Goal: Task Accomplishment & Management: Manage account settings

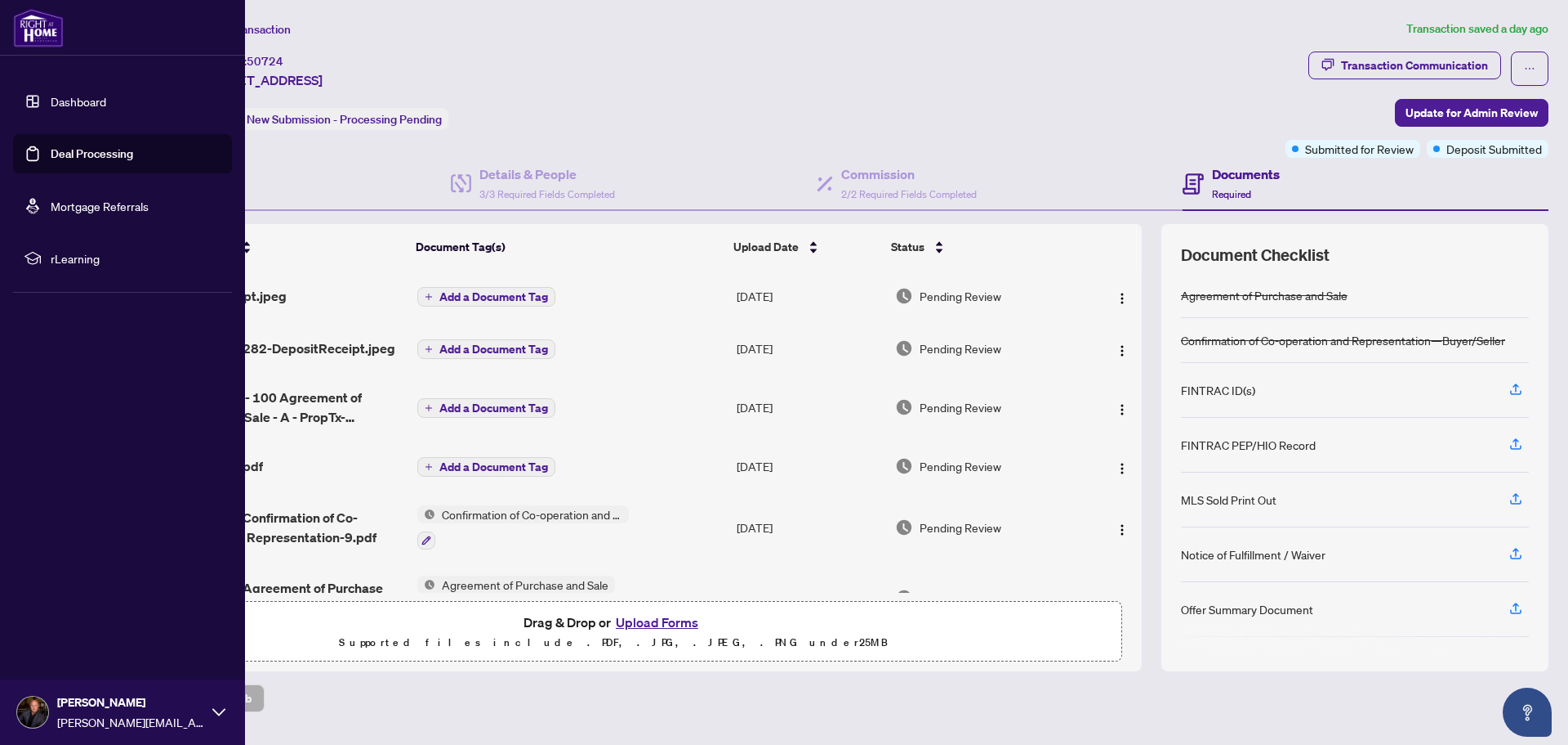
click at [51, 158] on link "Deal Processing" at bounding box center [92, 153] width 82 height 14
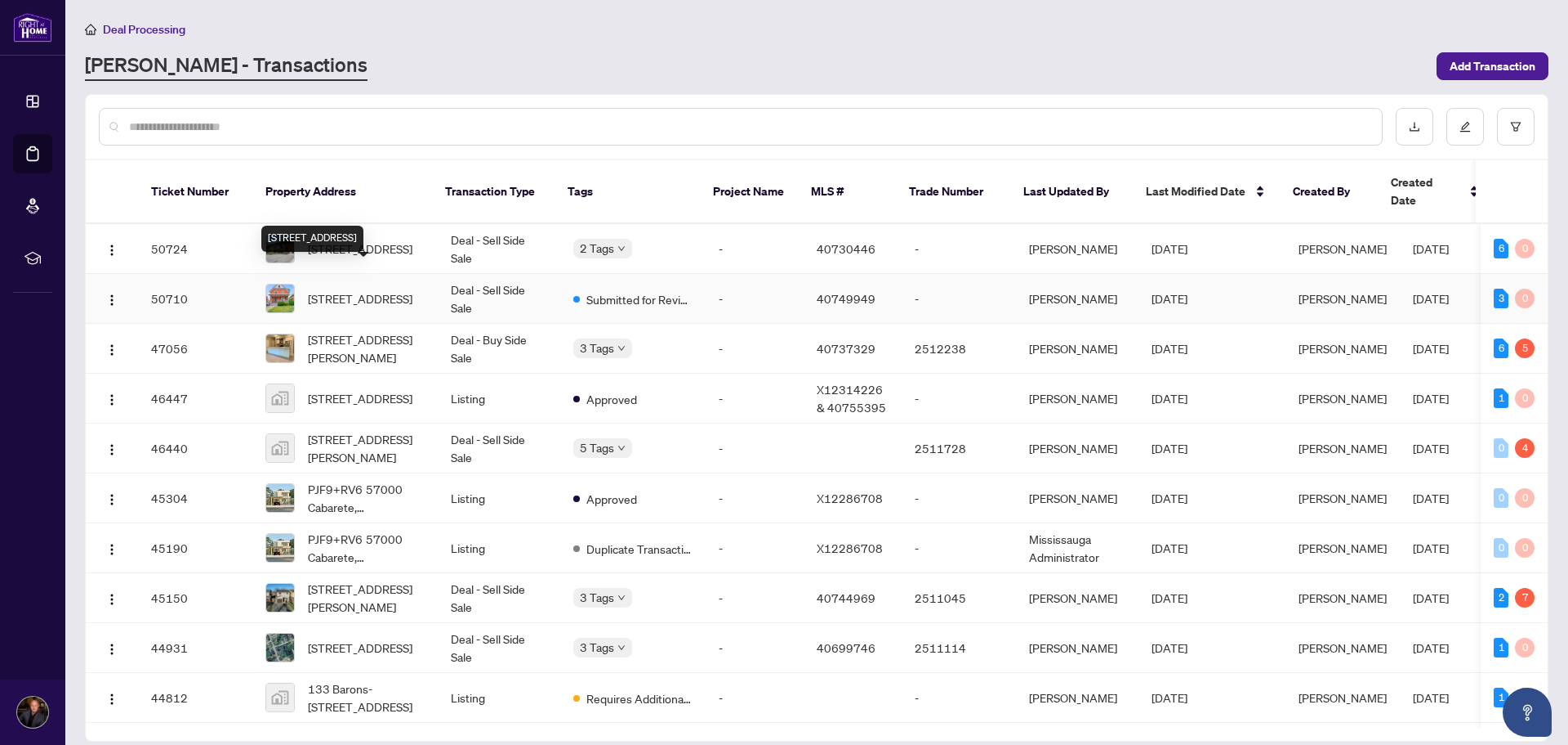
click at [359, 289] on span "[STREET_ADDRESS]" at bounding box center [360, 298] width 104 height 18
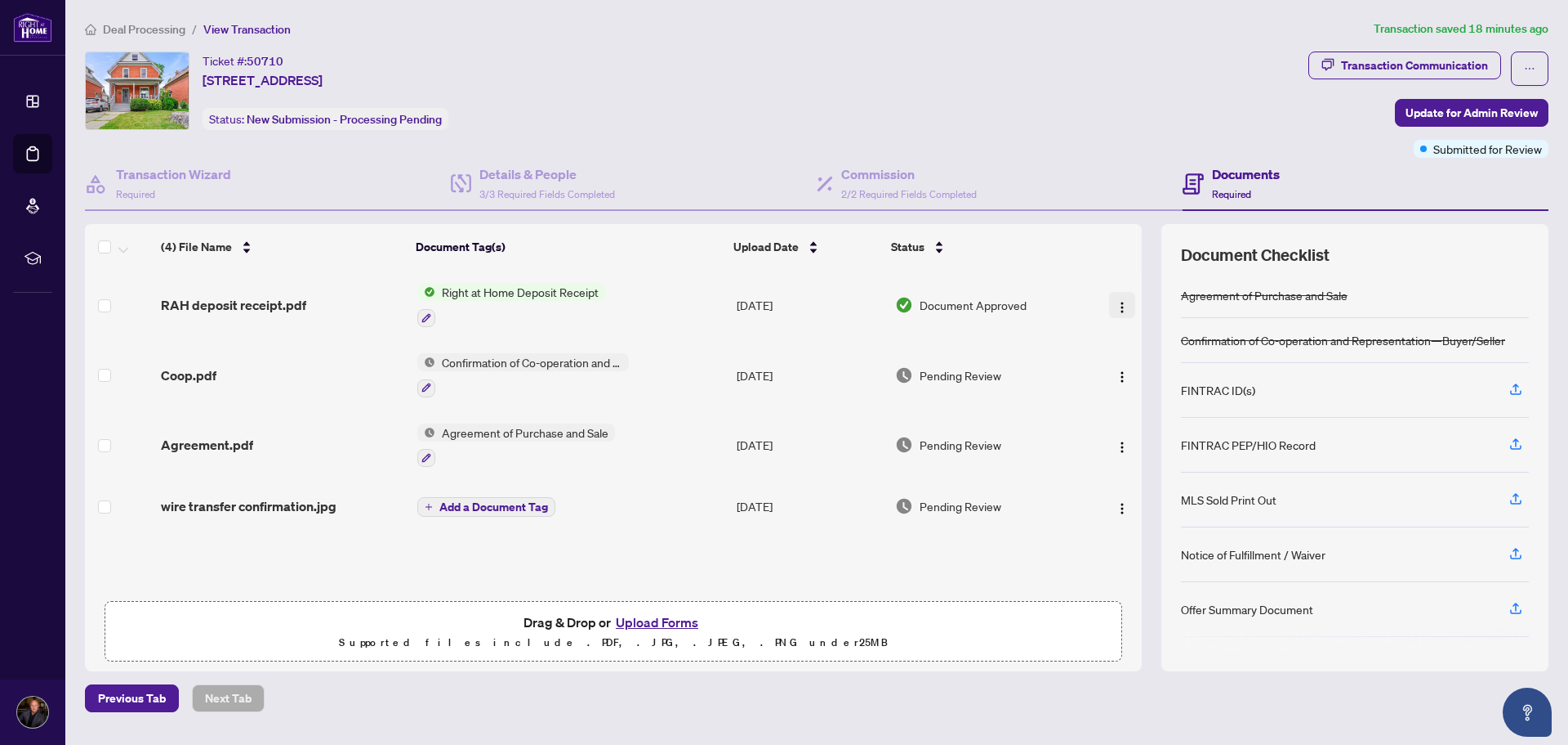
click at [1116, 308] on img "button" at bounding box center [1122, 306] width 13 height 13
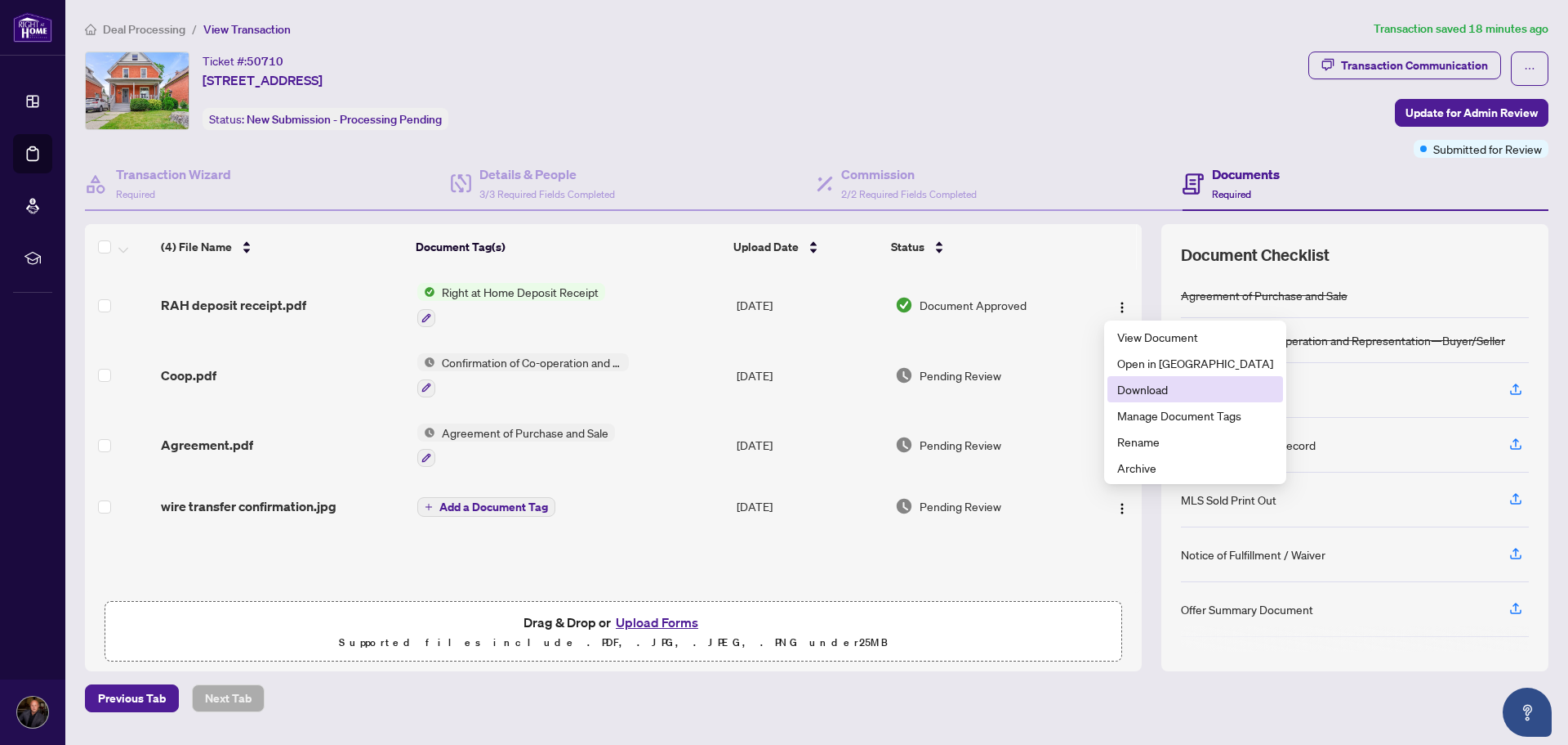
click at [1146, 384] on span "Download" at bounding box center [1196, 389] width 156 height 18
